Goal: Find specific page/section: Find specific page/section

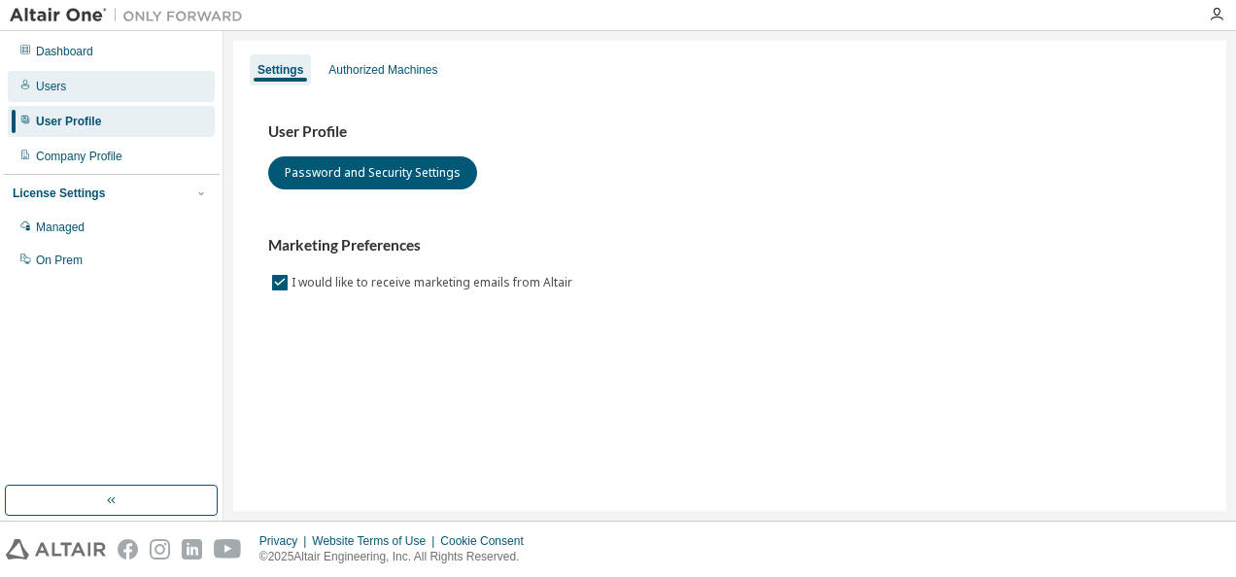
click at [50, 81] on div "Users" at bounding box center [51, 87] width 30 height 16
